Goal: Information Seeking & Learning: Compare options

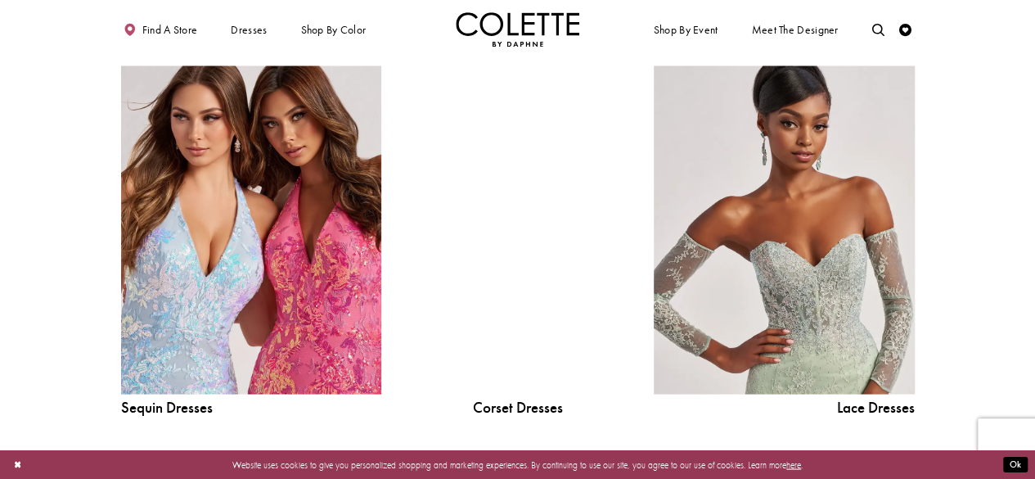
scroll to position [1412, 0]
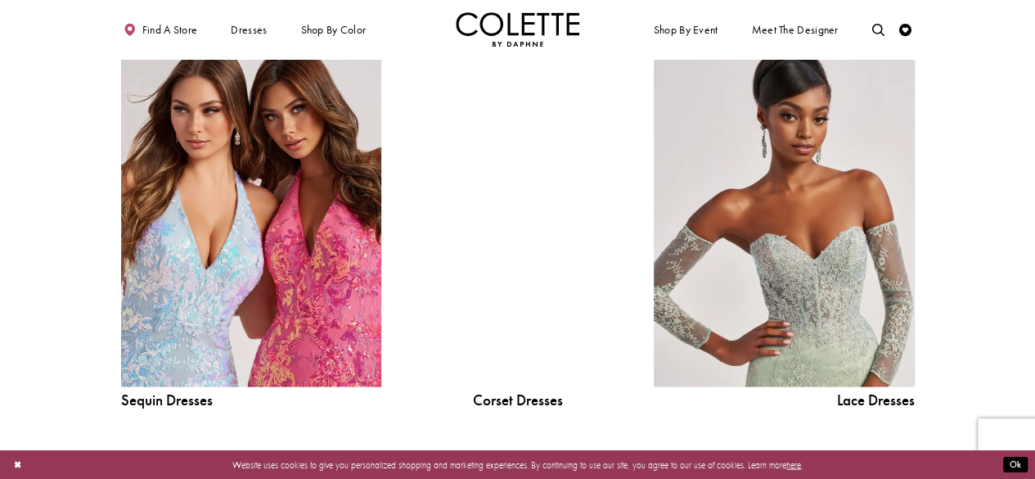
click at [525, 218] on div at bounding box center [518, 222] width 186 height 329
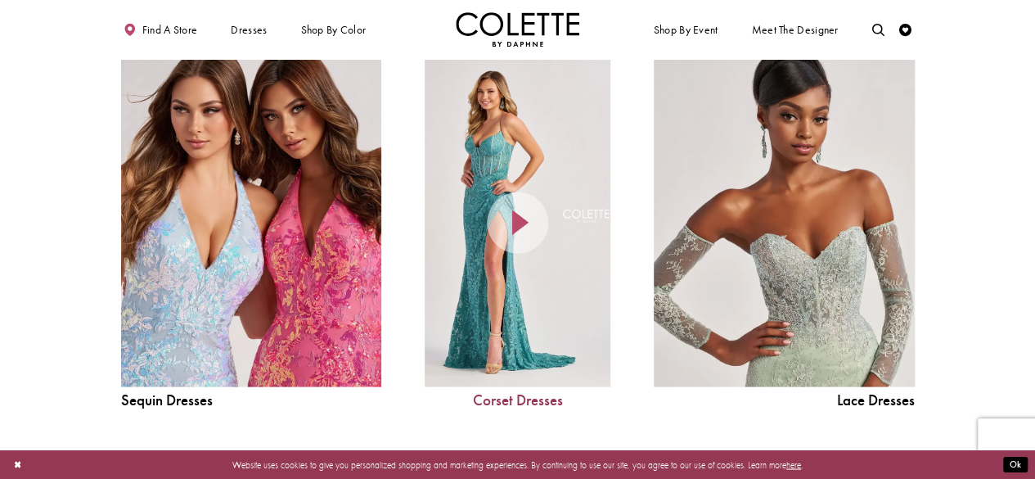
click at [495, 397] on link "Corset Dresses" at bounding box center [518, 400] width 186 height 16
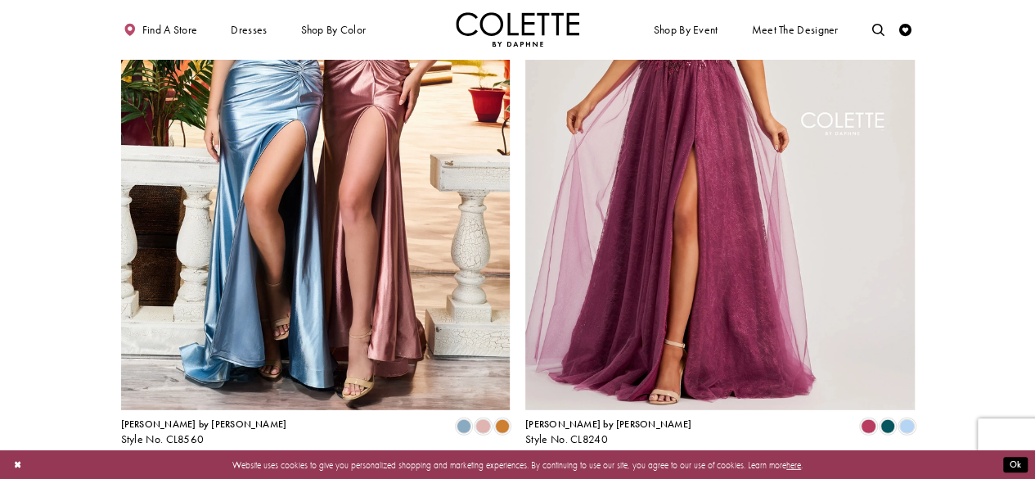
scroll to position [2159, 0]
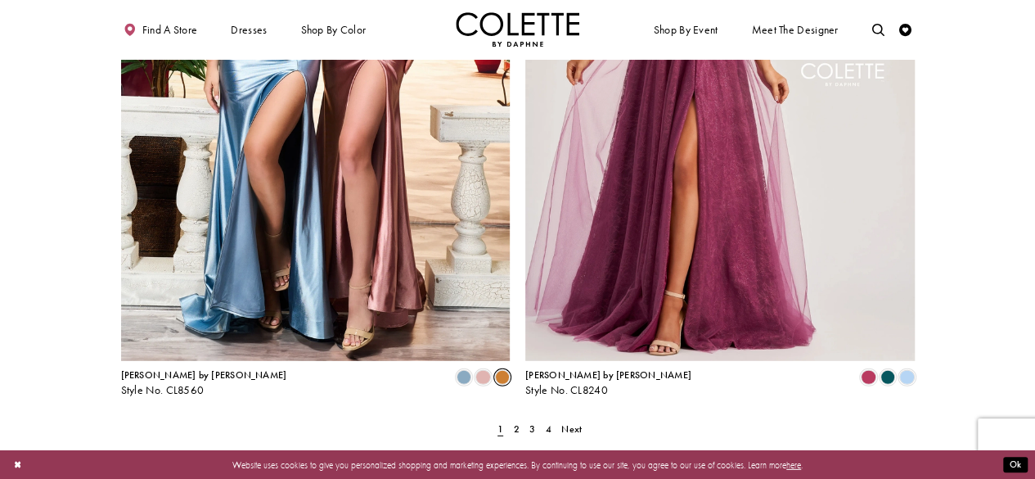
click at [501, 370] on span "Product List" at bounding box center [502, 377] width 15 height 15
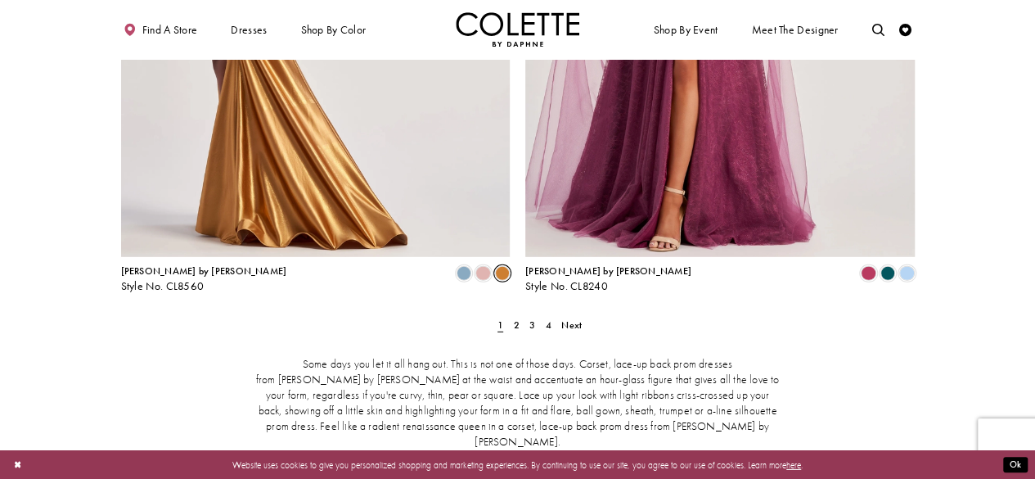
scroll to position [2277, 0]
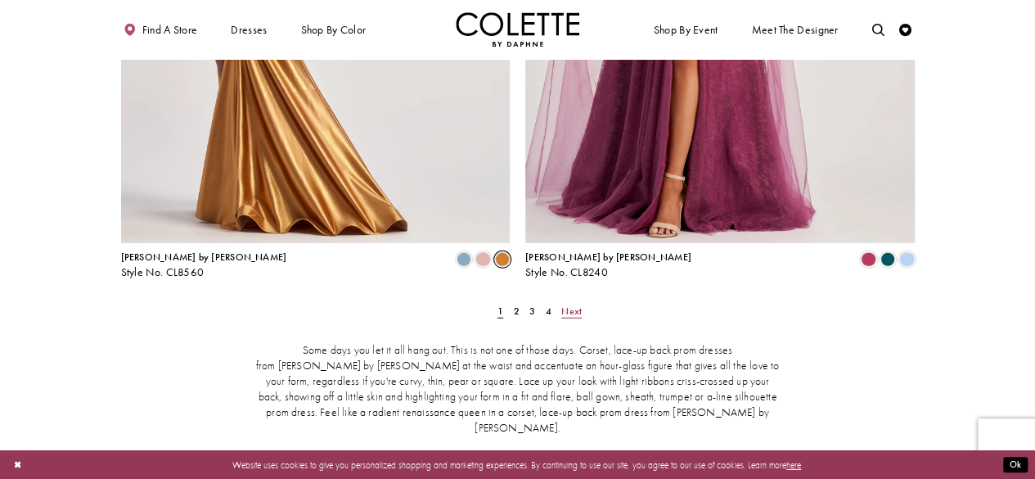
click at [570, 304] on span "Next" at bounding box center [571, 310] width 20 height 13
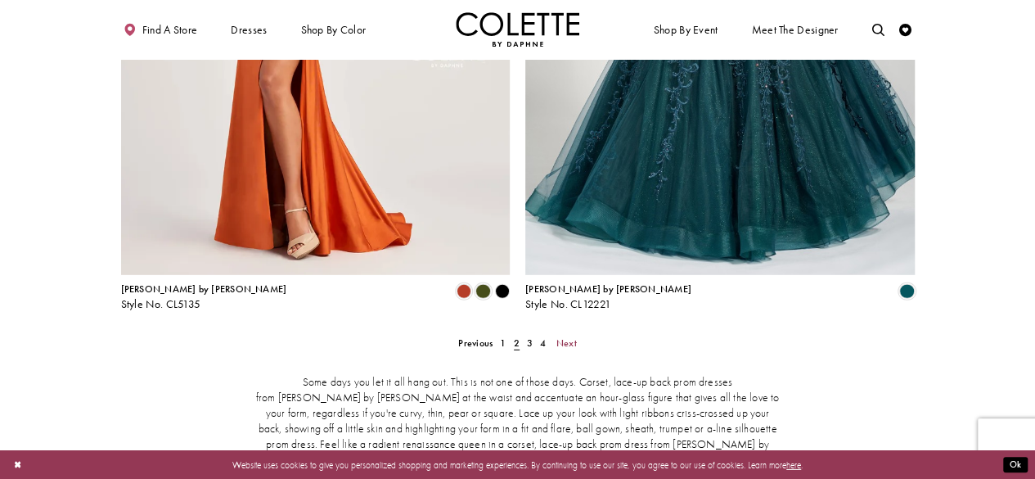
scroll to position [2250, 0]
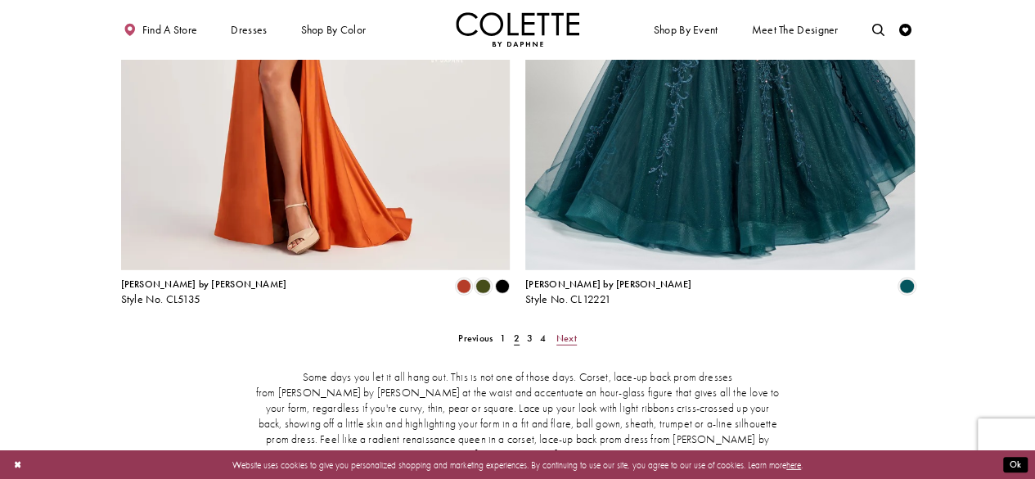
click at [564, 331] on span "Next" at bounding box center [566, 337] width 20 height 13
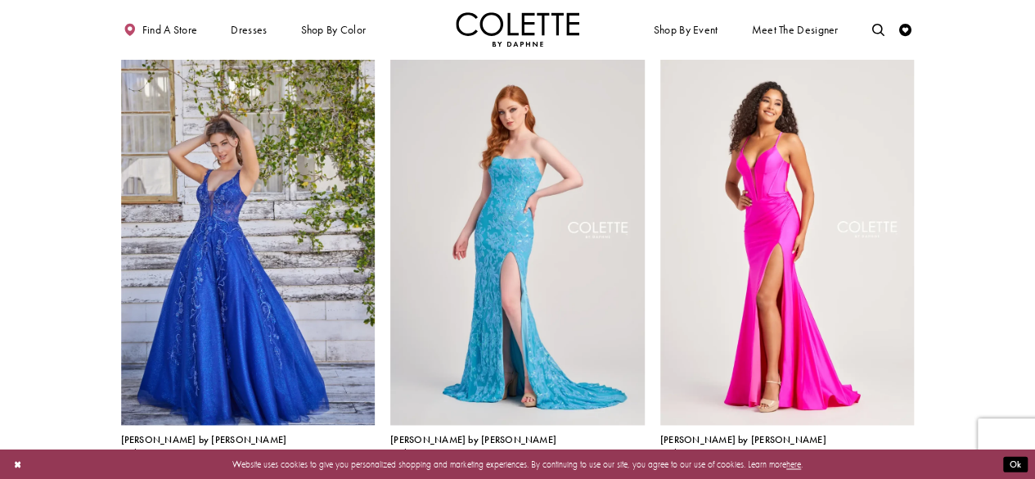
scroll to position [998, 0]
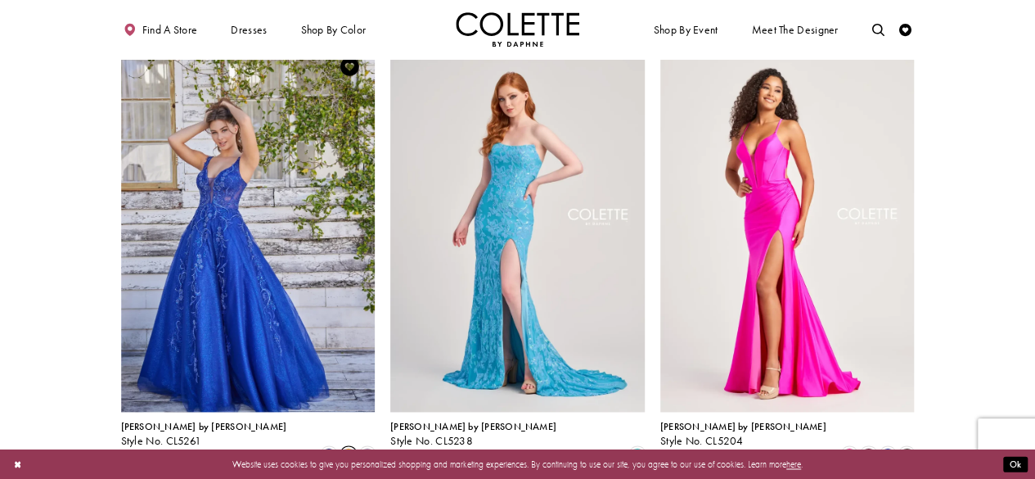
click at [348, 447] on span "Product List" at bounding box center [348, 454] width 15 height 15
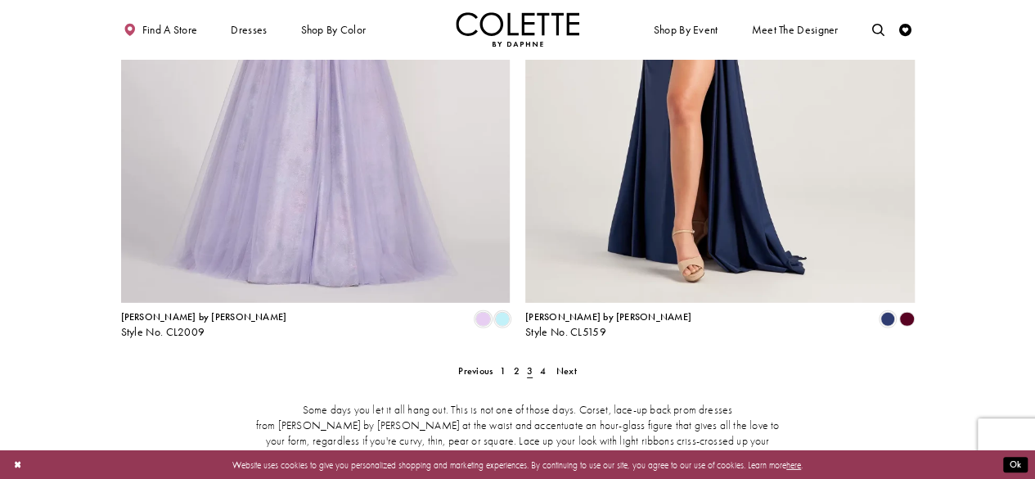
scroll to position [2218, 0]
click at [564, 363] on span "Next" at bounding box center [566, 369] width 20 height 13
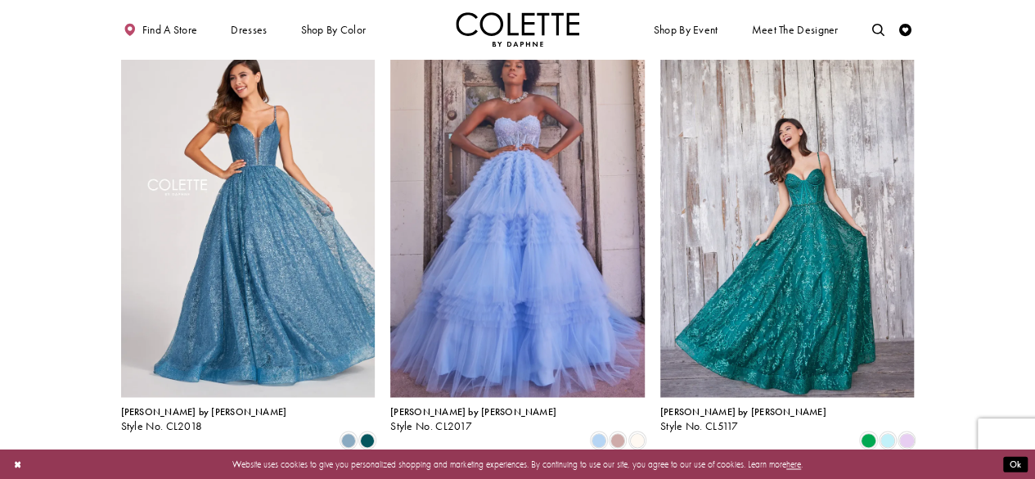
scroll to position [1013, 0]
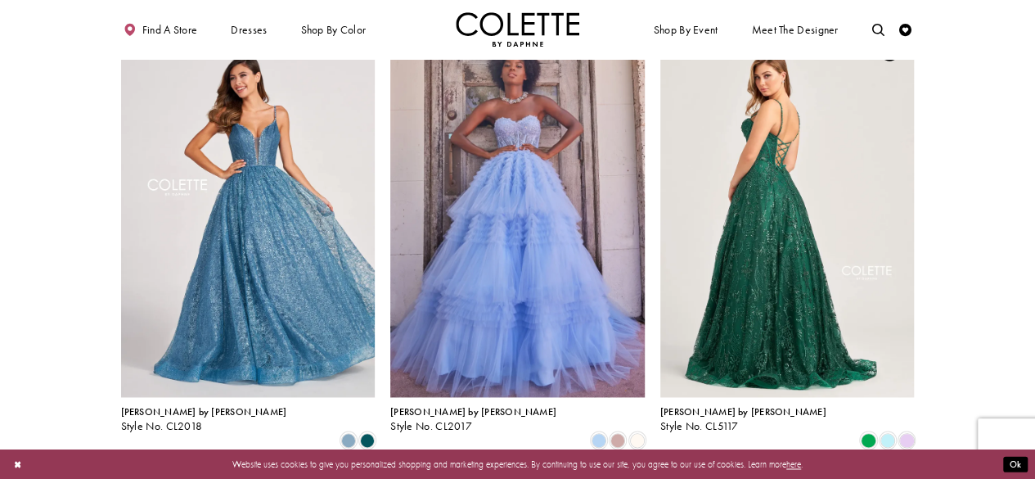
click at [761, 249] on img "Visit Colette by Daphne Style No. CL5117 Page" at bounding box center [787, 212] width 254 height 370
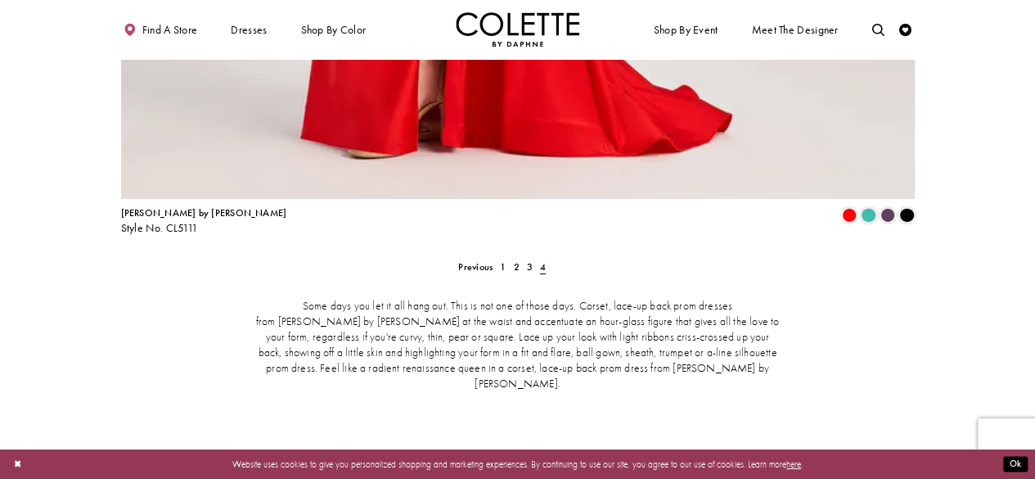
scroll to position [2912, 0]
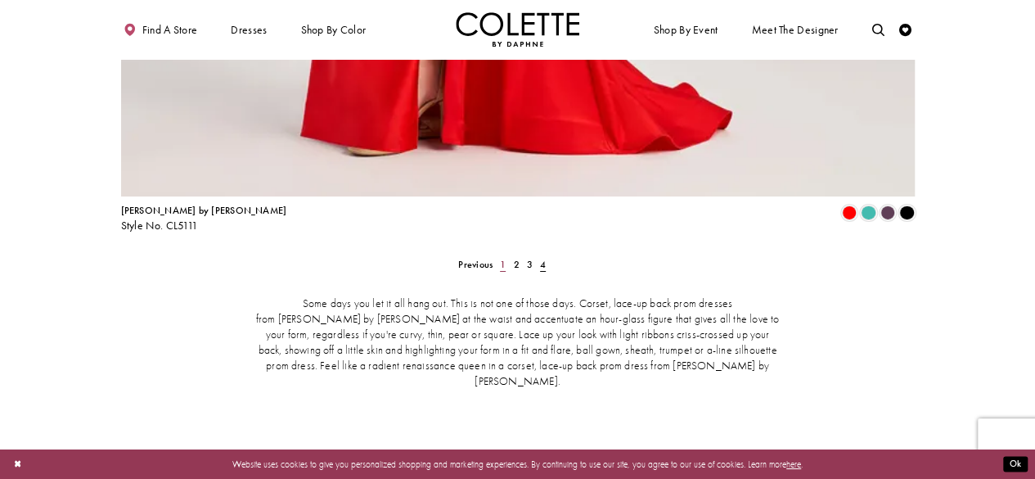
click at [506, 258] on span "1" at bounding box center [503, 264] width 6 height 13
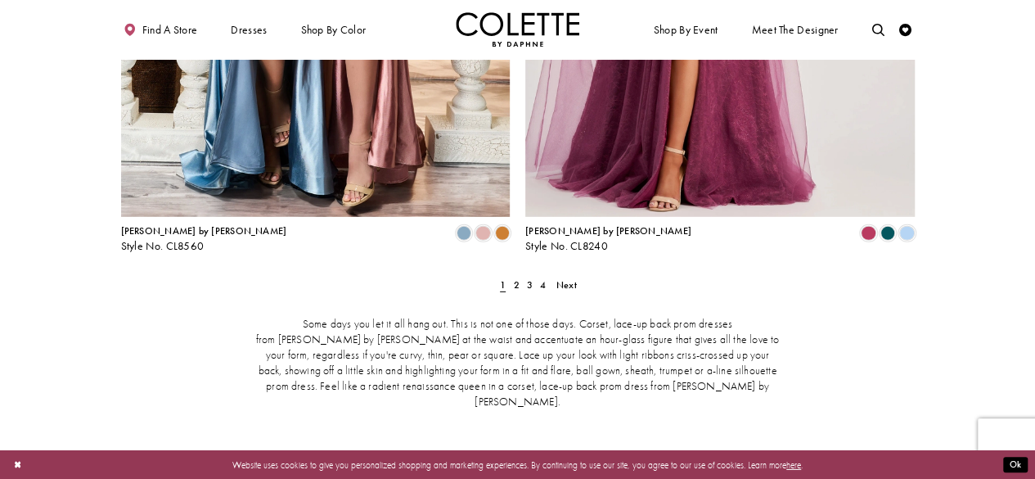
scroll to position [2343, 0]
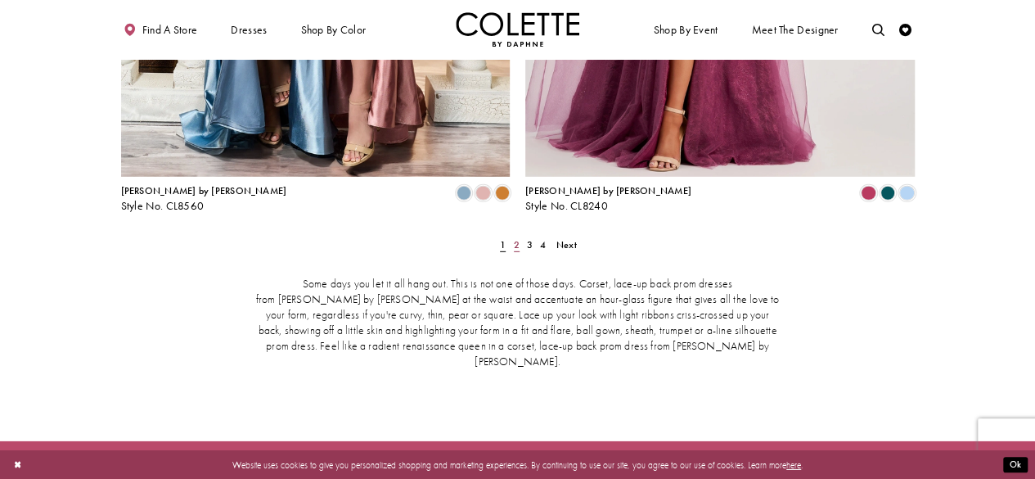
click at [517, 238] on span "2" at bounding box center [517, 244] width 6 height 13
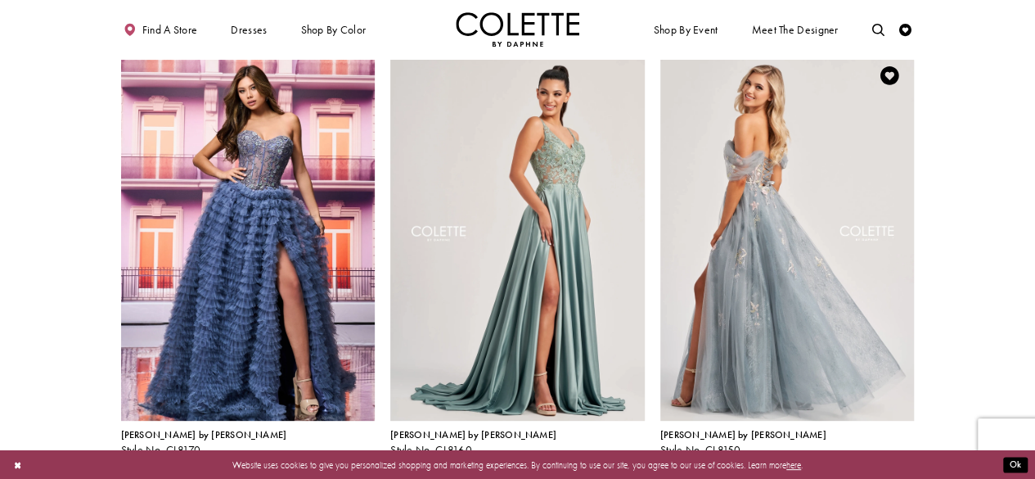
scroll to position [74, 0]
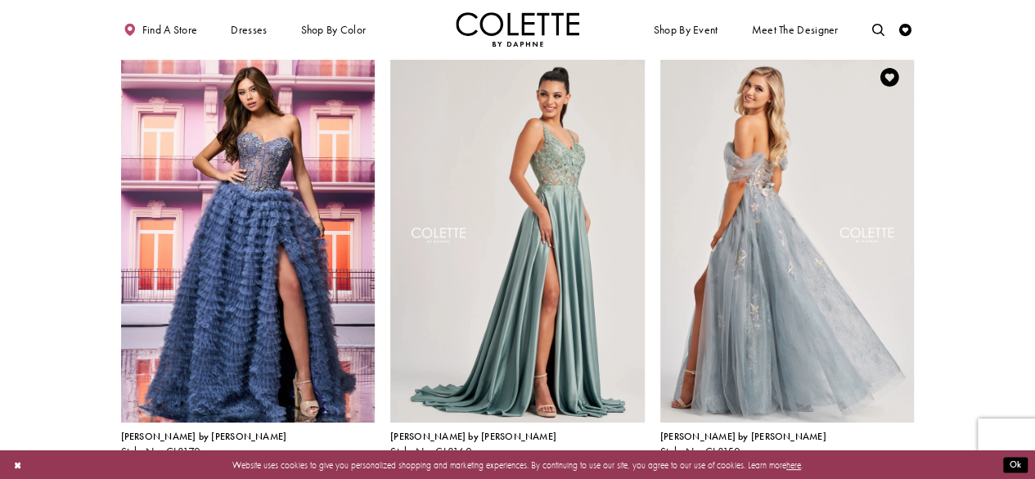
click at [722, 233] on img "Visit Colette by Daphne Style No. CL8150 Page" at bounding box center [787, 237] width 254 height 370
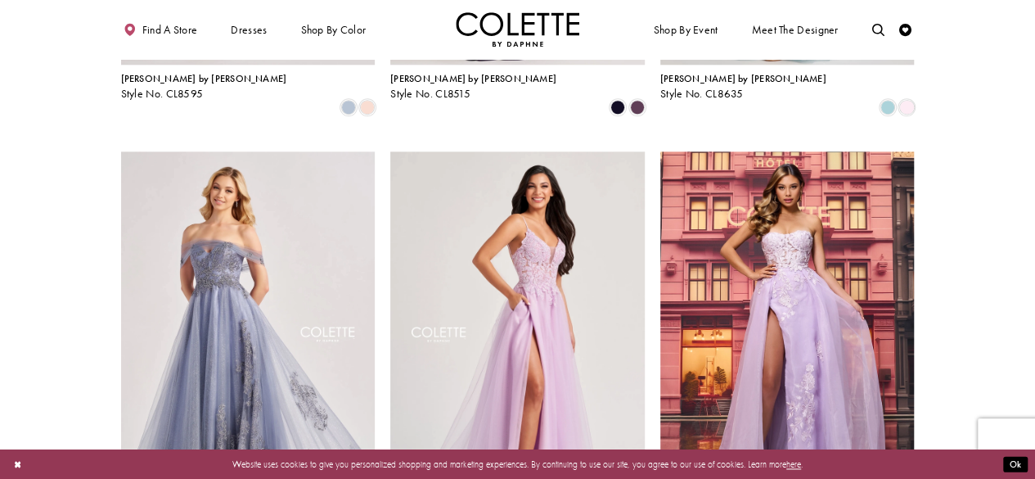
scroll to position [893, 0]
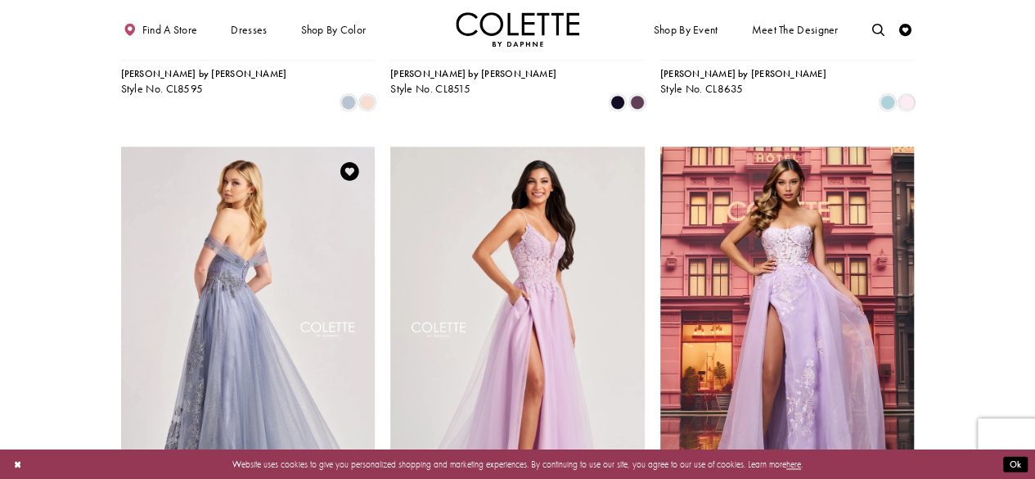
click at [213, 248] on img "Visit Colette by Daphne Style No. CL8640 Page" at bounding box center [248, 331] width 254 height 370
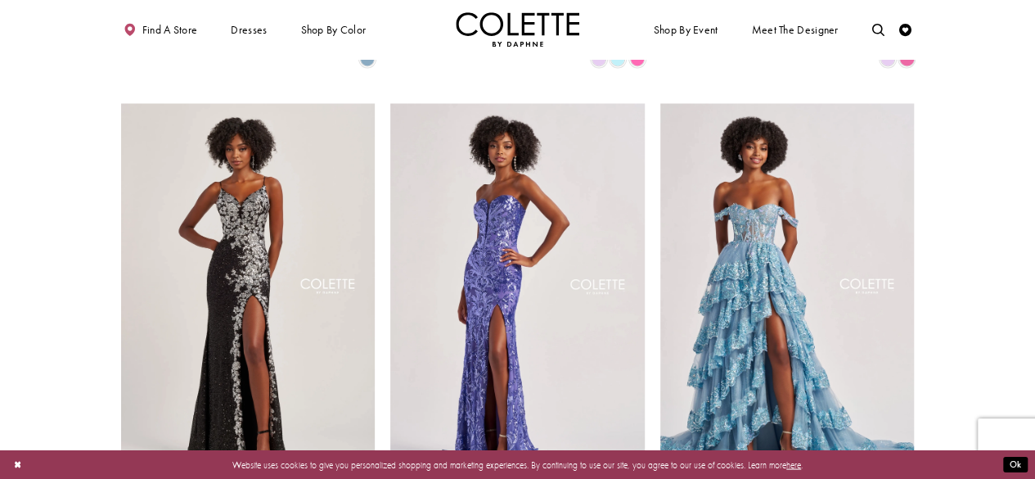
scroll to position [1394, 0]
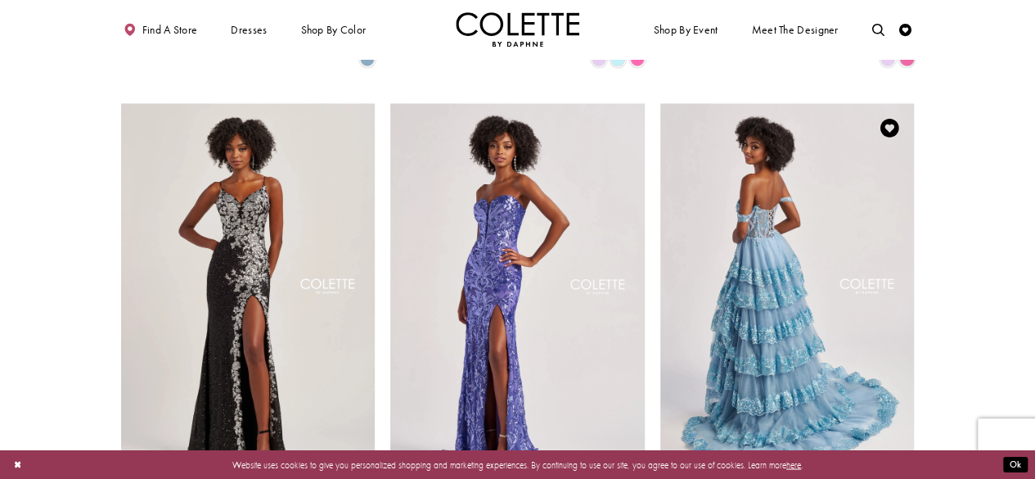
click at [791, 251] on img "Visit Colette by Daphne Style No. CL8690 Page" at bounding box center [787, 288] width 254 height 370
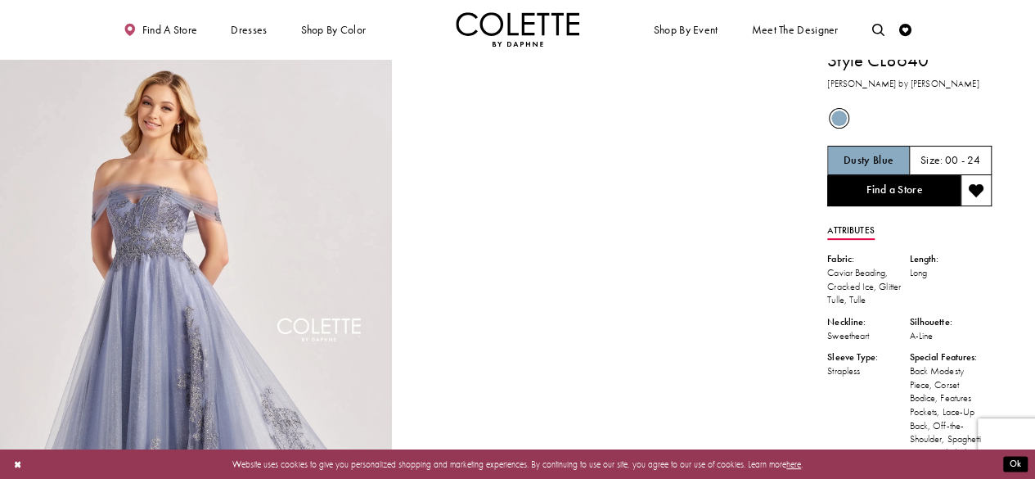
scroll to position [184, 0]
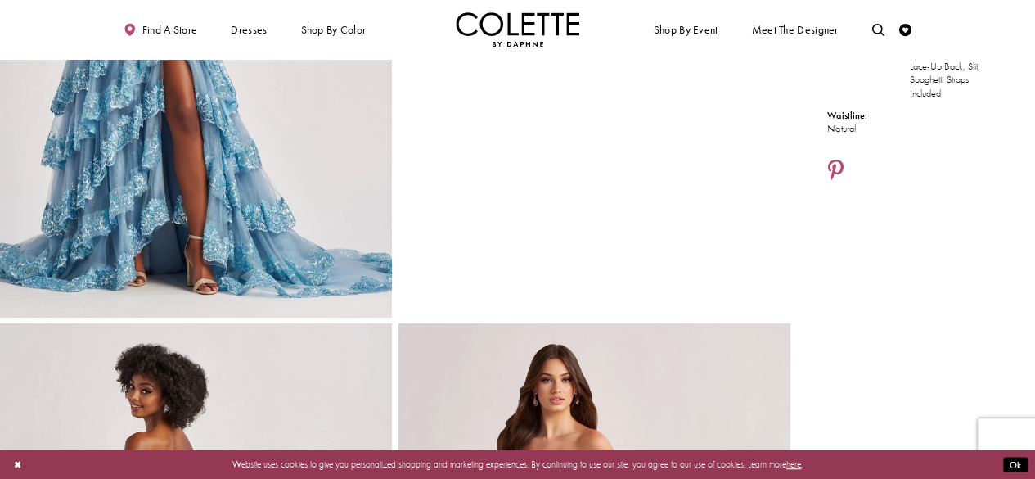
scroll to position [331, 0]
